Goal: Find specific page/section: Find specific page/section

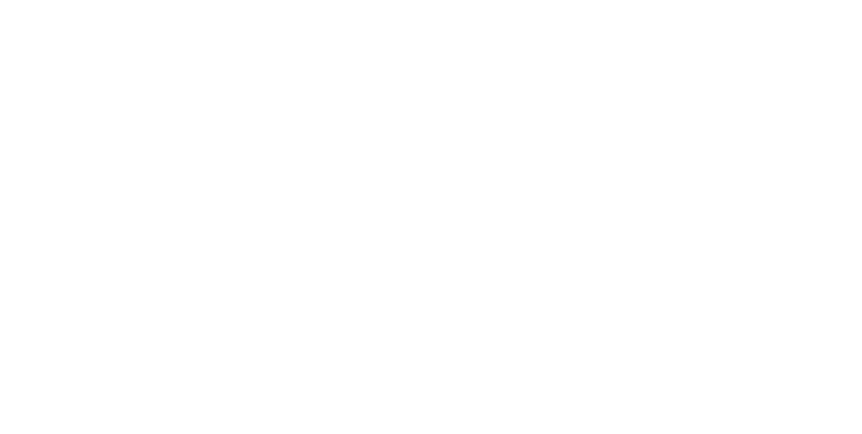
click at [648, 0] on html at bounding box center [431, 0] width 862 height 0
click at [462, 0] on html at bounding box center [431, 0] width 862 height 0
drag, startPoint x: 644, startPoint y: 127, endPoint x: 661, endPoint y: 120, distance: 18.0
click at [660, 0] on html at bounding box center [431, 0] width 862 height 0
click at [463, 0] on html at bounding box center [431, 0] width 862 height 0
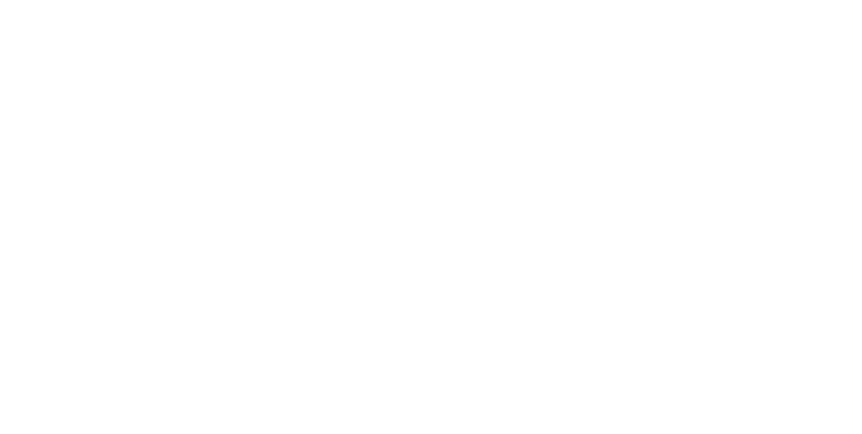
click at [487, 0] on html at bounding box center [431, 0] width 862 height 0
click at [252, 0] on html at bounding box center [431, 0] width 862 height 0
click at [485, 0] on html at bounding box center [431, 0] width 862 height 0
click at [524, 0] on html at bounding box center [431, 0] width 862 height 0
